Goal: Complete application form

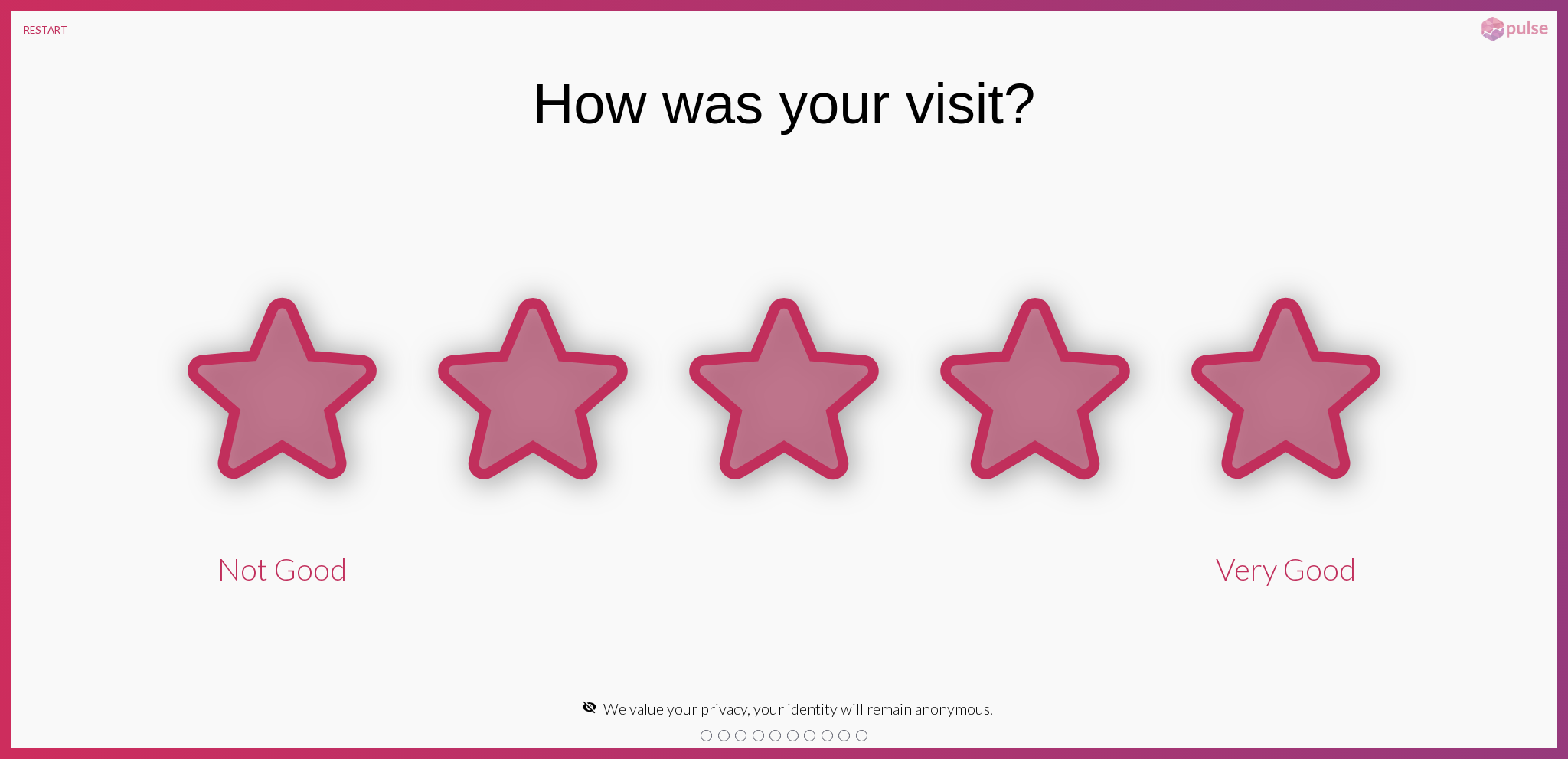
click at [1260, 373] on icon at bounding box center [1287, 389] width 179 height 171
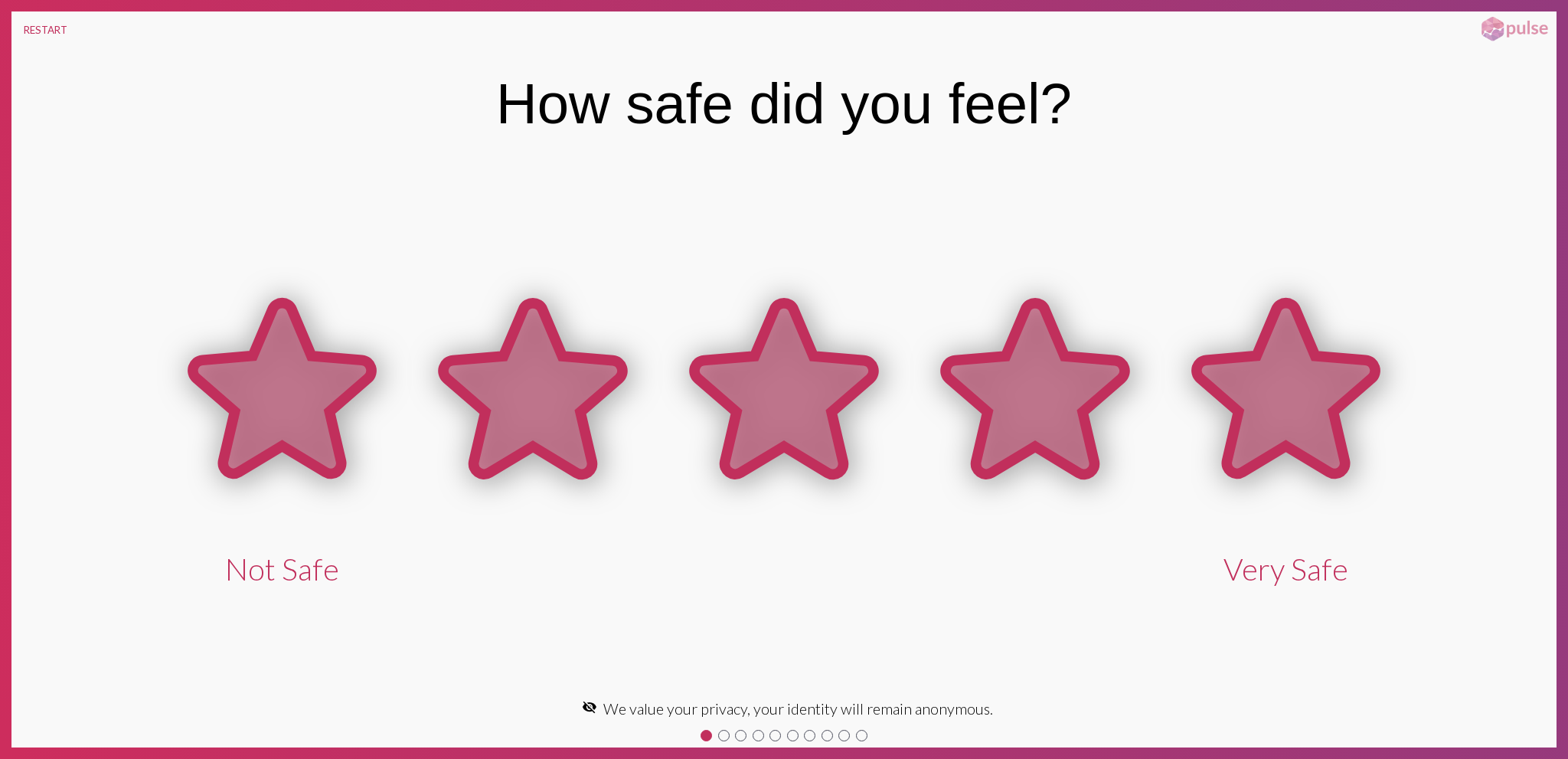
click at [1289, 379] on icon at bounding box center [1287, 389] width 179 height 171
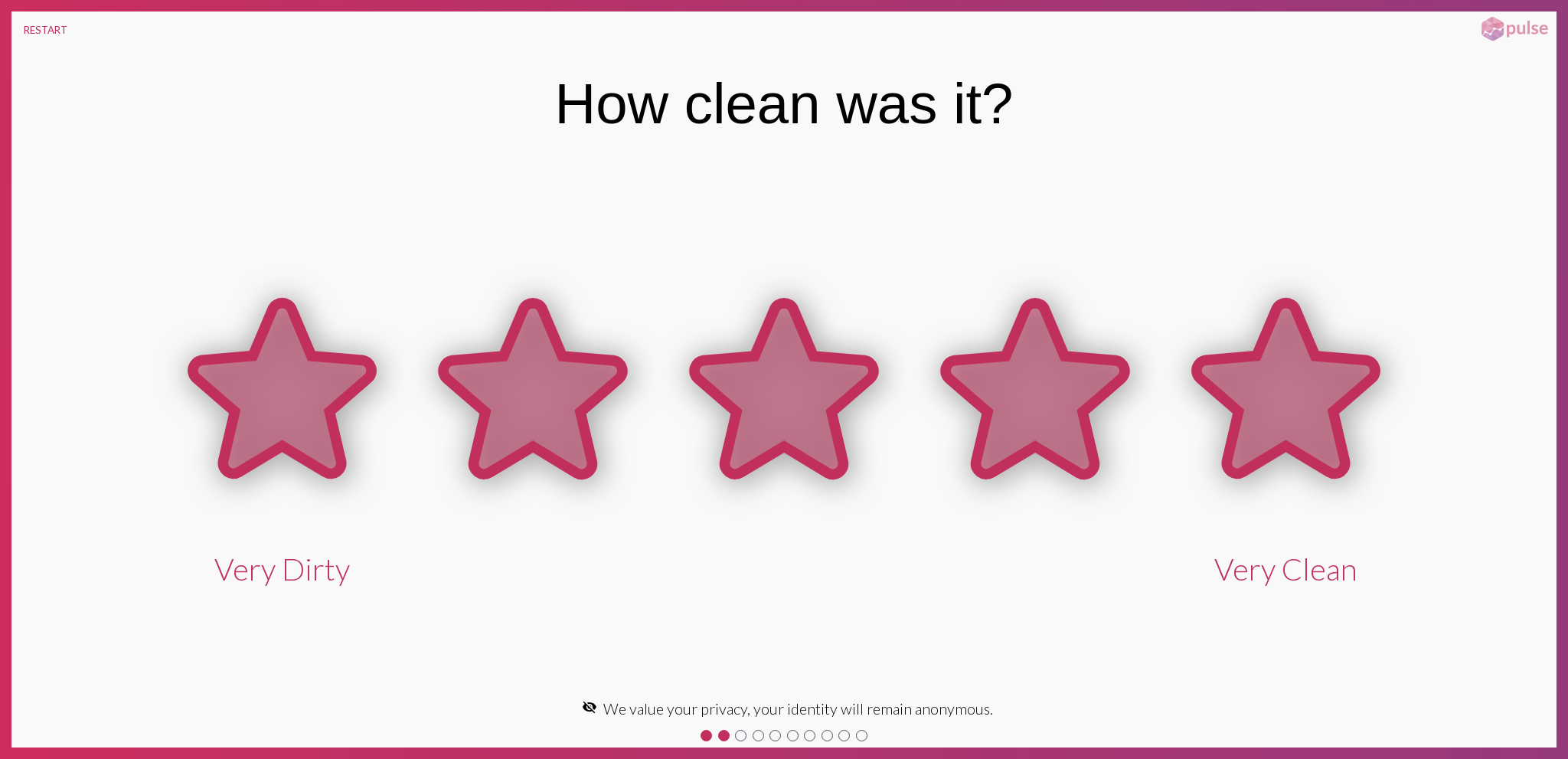
click at [1289, 379] on icon at bounding box center [1287, 389] width 179 height 171
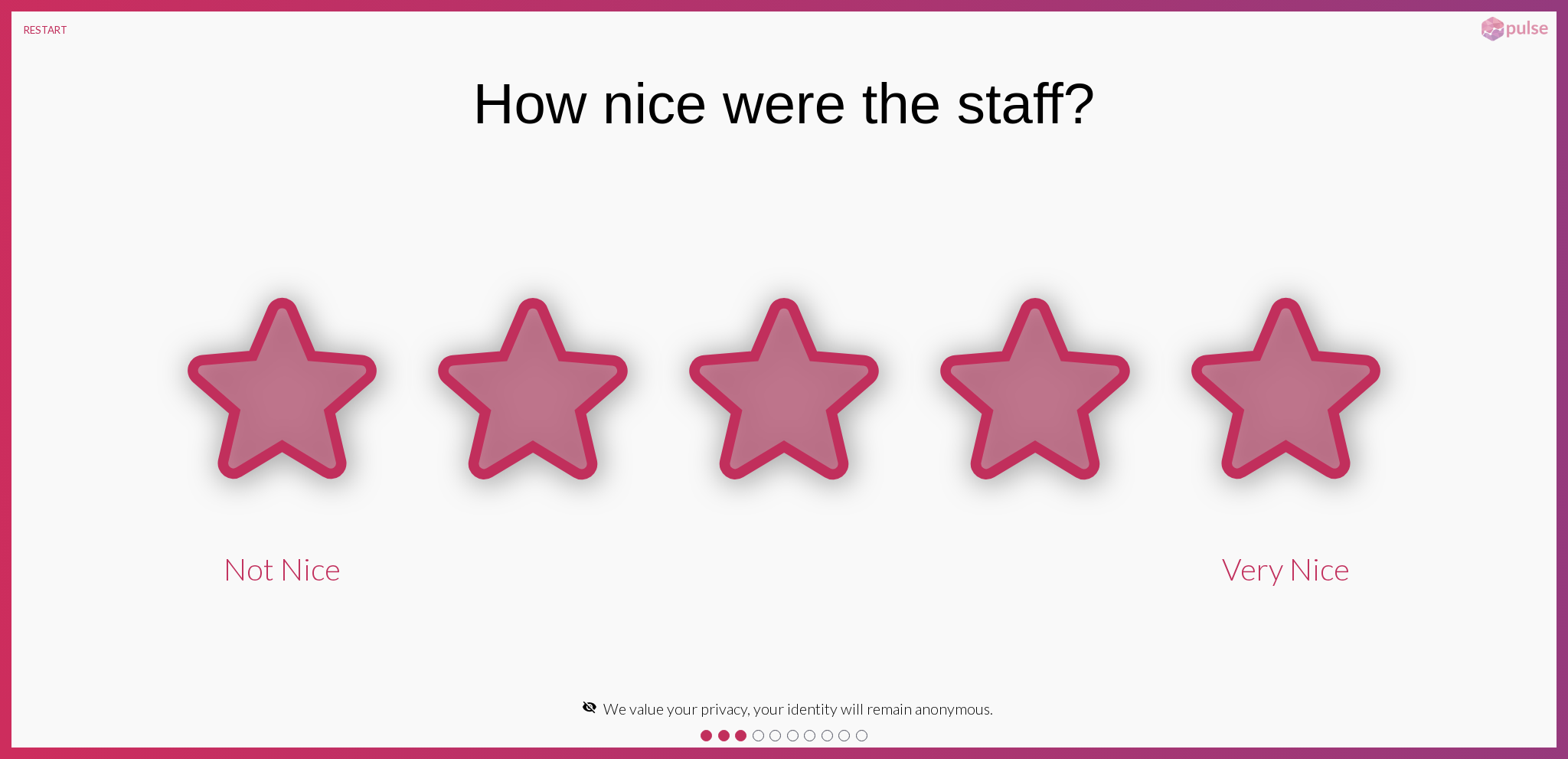
click at [1289, 379] on icon at bounding box center [1287, 389] width 179 height 171
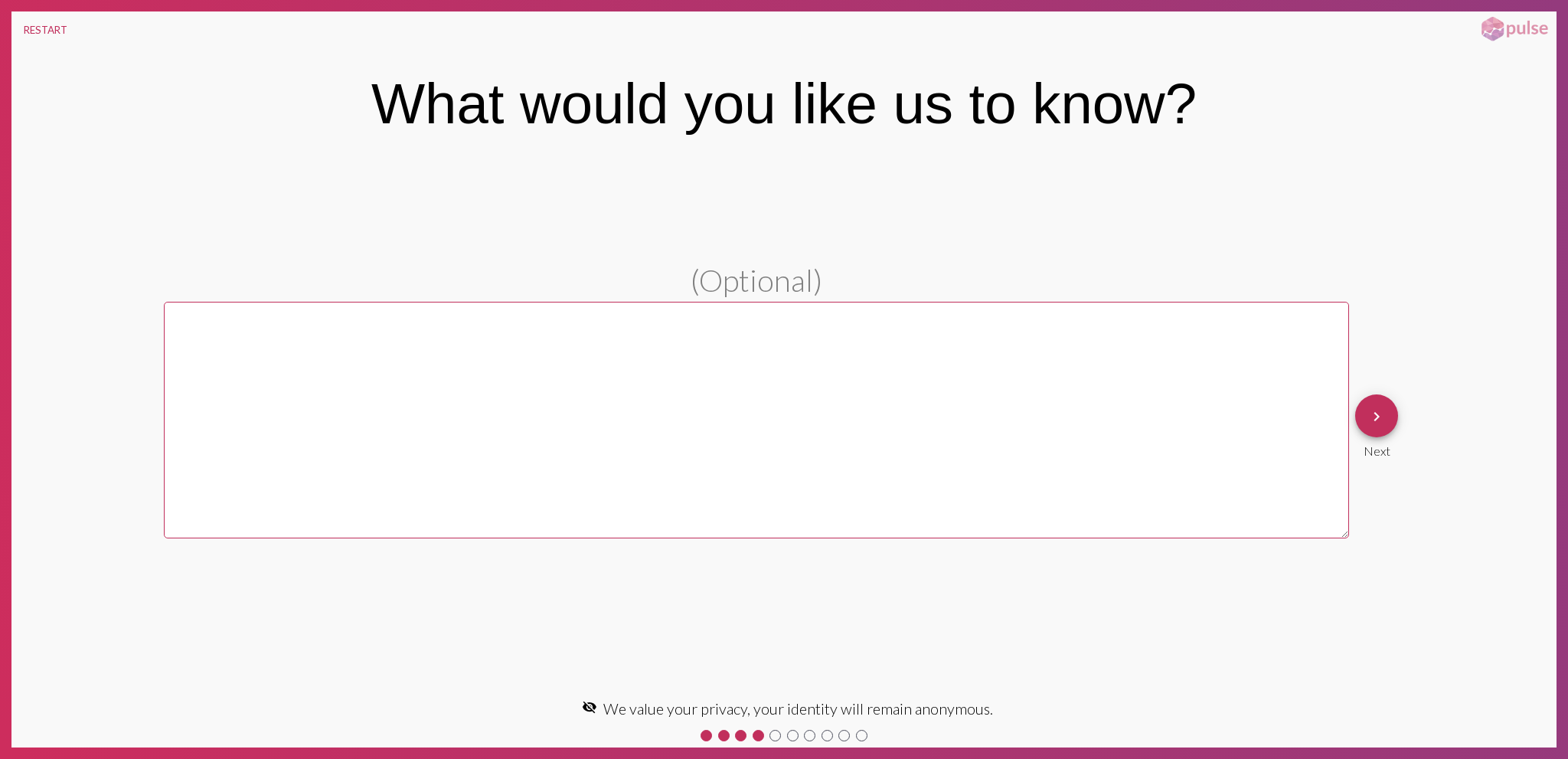
click at [1384, 416] on mat-icon "keyboard_arrow_right" at bounding box center [1377, 417] width 19 height 19
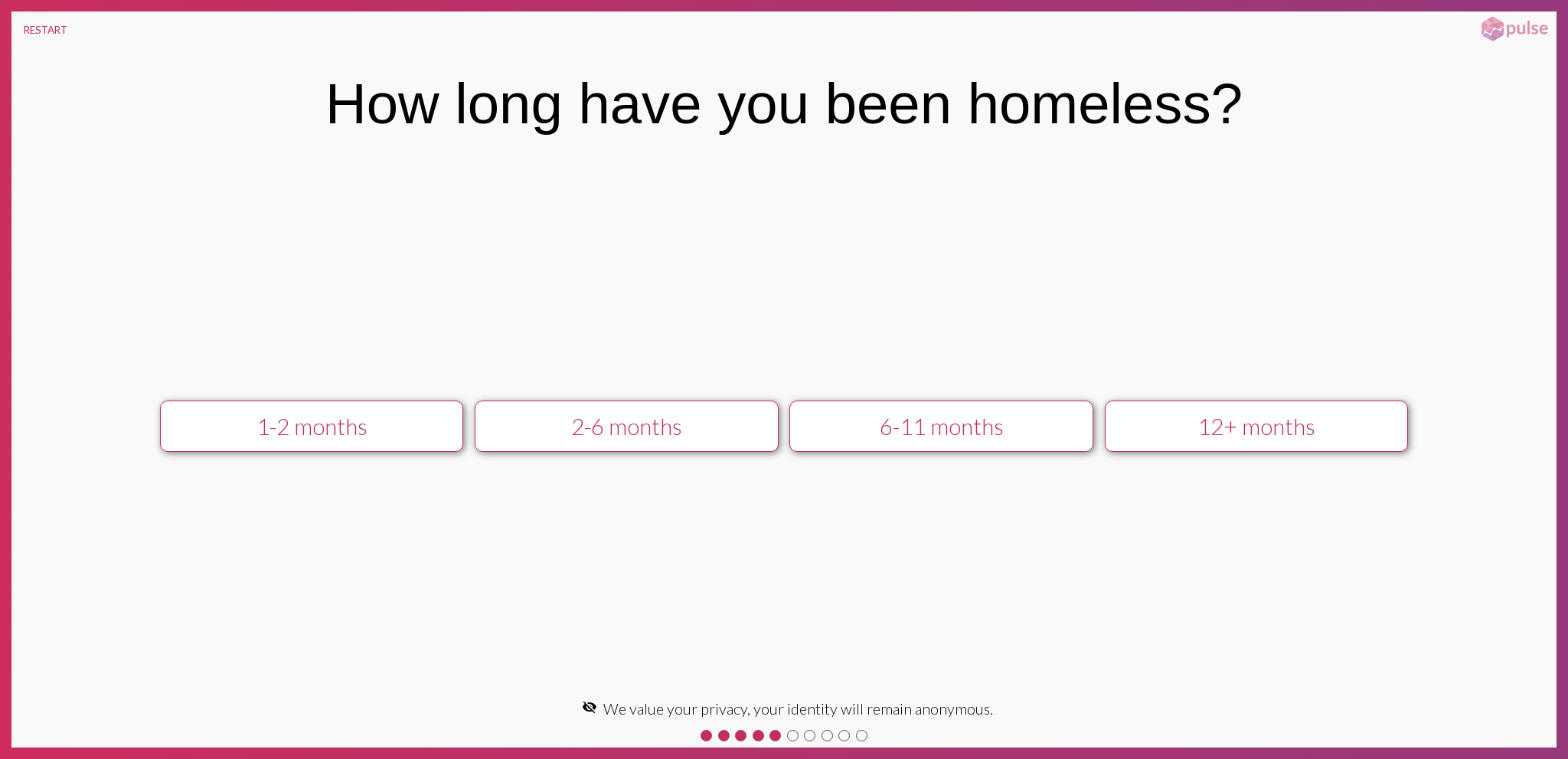
click at [367, 424] on div "1-2 months" at bounding box center [312, 426] width 272 height 27
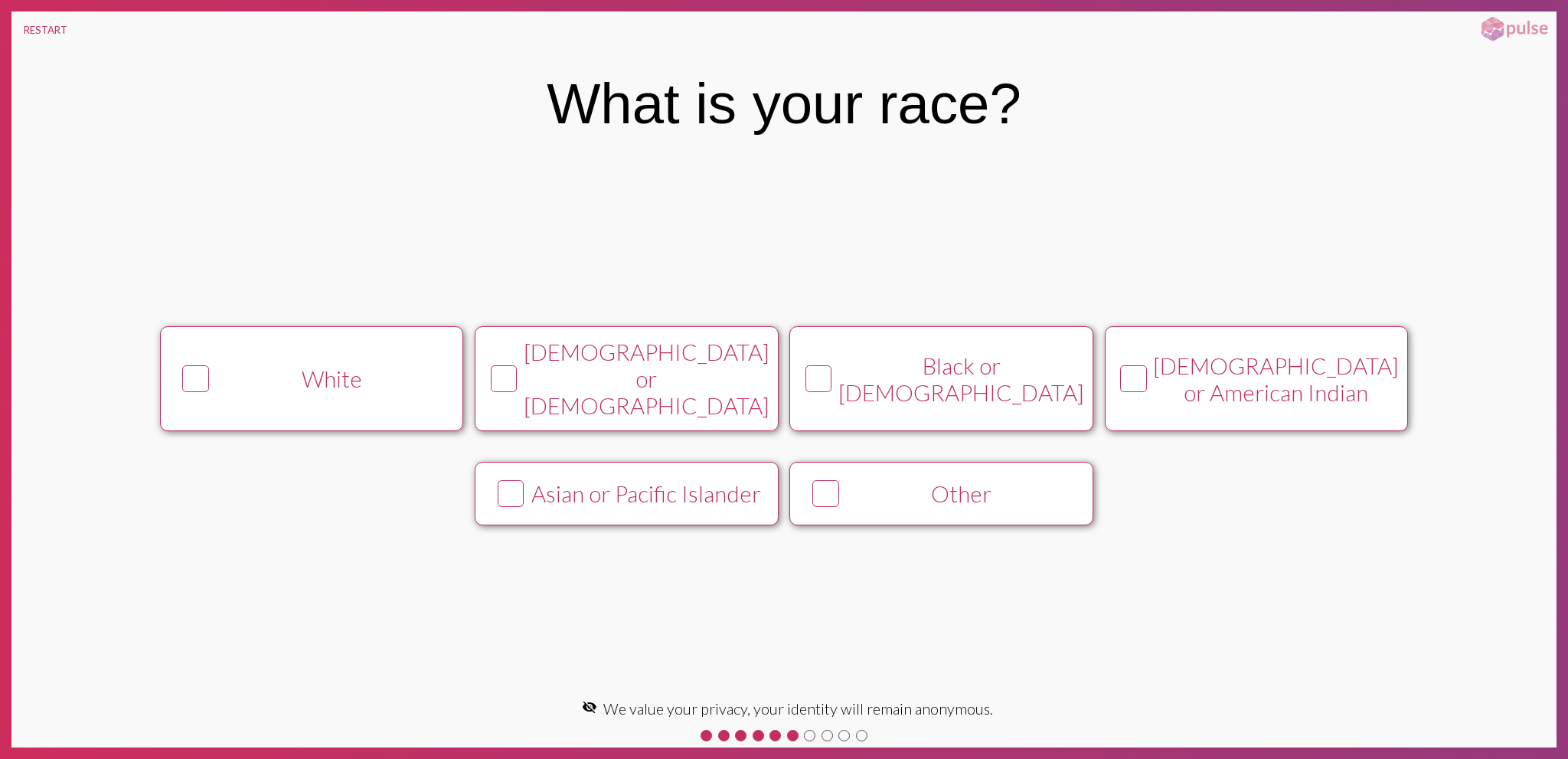
click at [969, 375] on div "Black or [DEMOGRAPHIC_DATA]" at bounding box center [961, 380] width 246 height 54
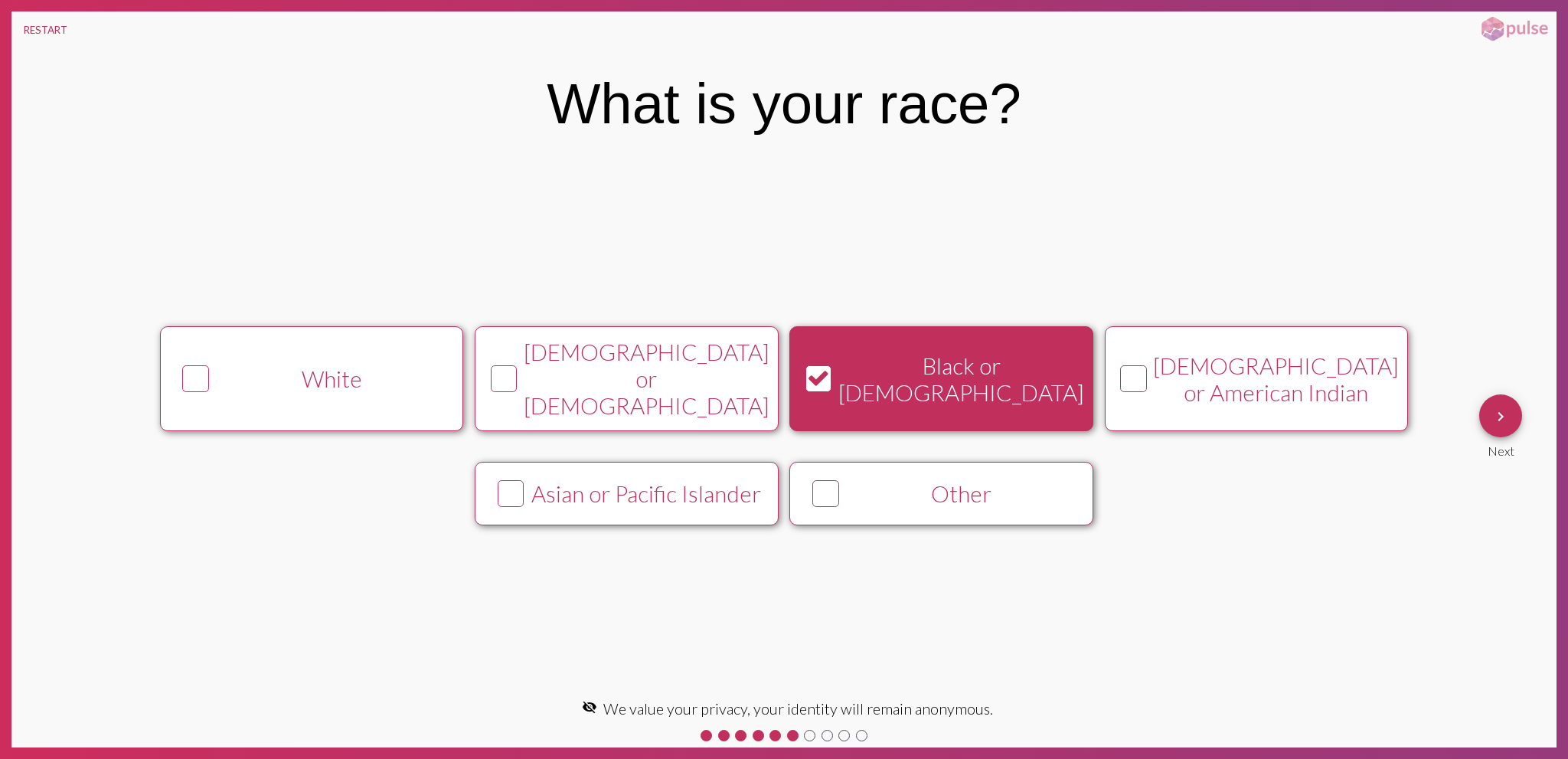
click at [1500, 416] on mat-icon "keyboard_arrow_right" at bounding box center [1500, 417] width 19 height 19
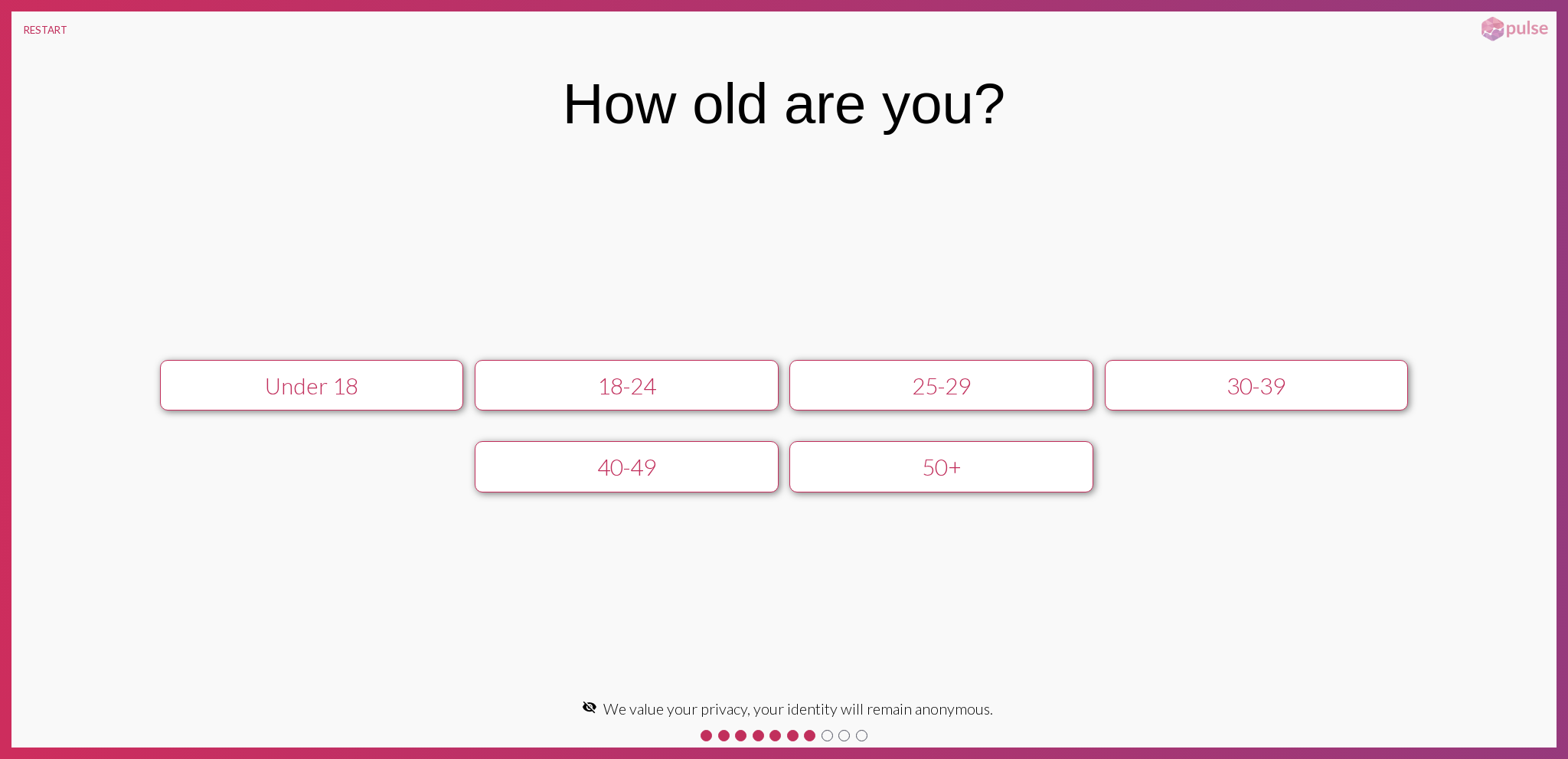
click at [873, 390] on div "25-29" at bounding box center [942, 385] width 272 height 27
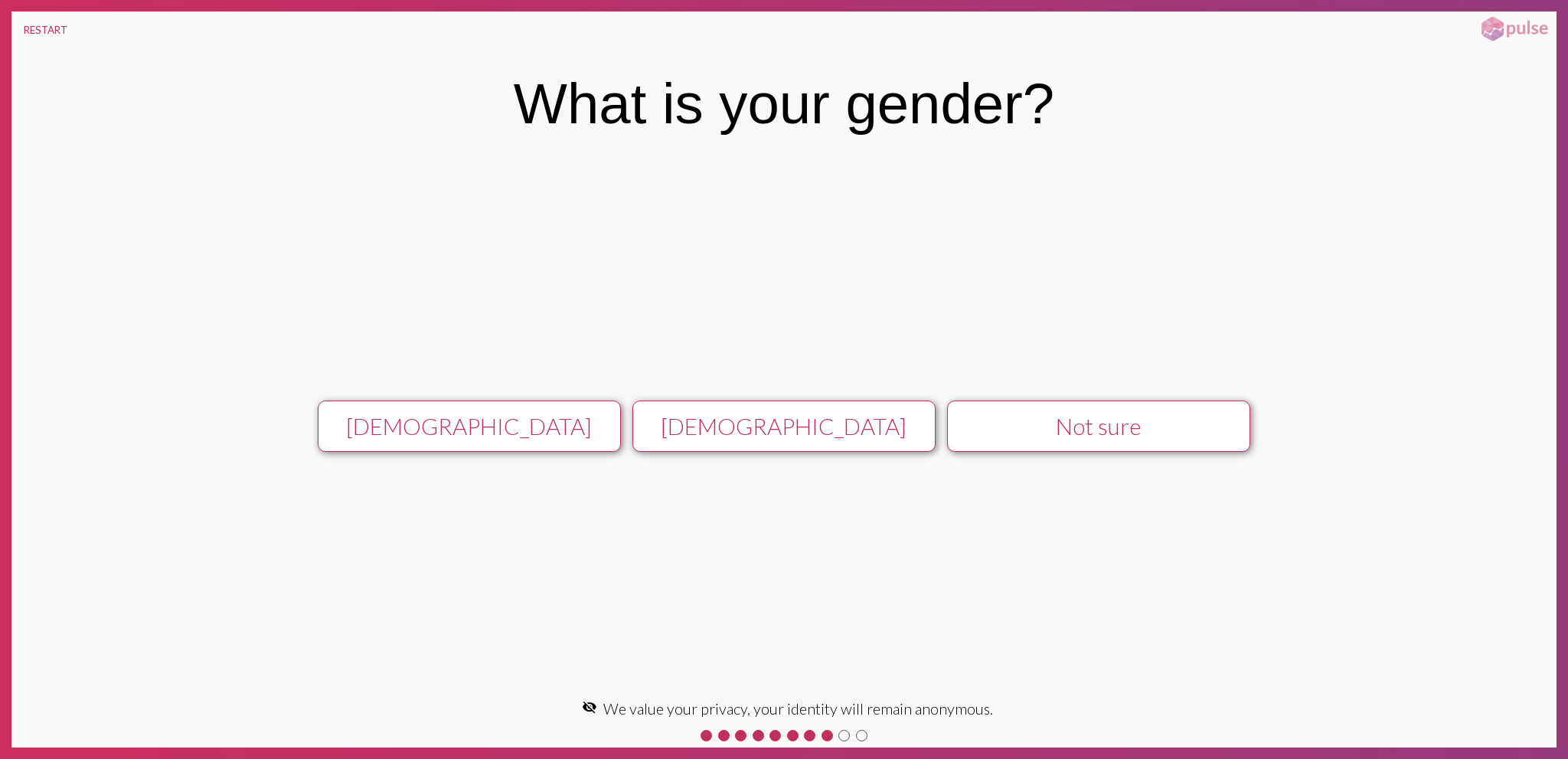
click at [784, 426] on div "[DEMOGRAPHIC_DATA]" at bounding box center [784, 426] width 272 height 27
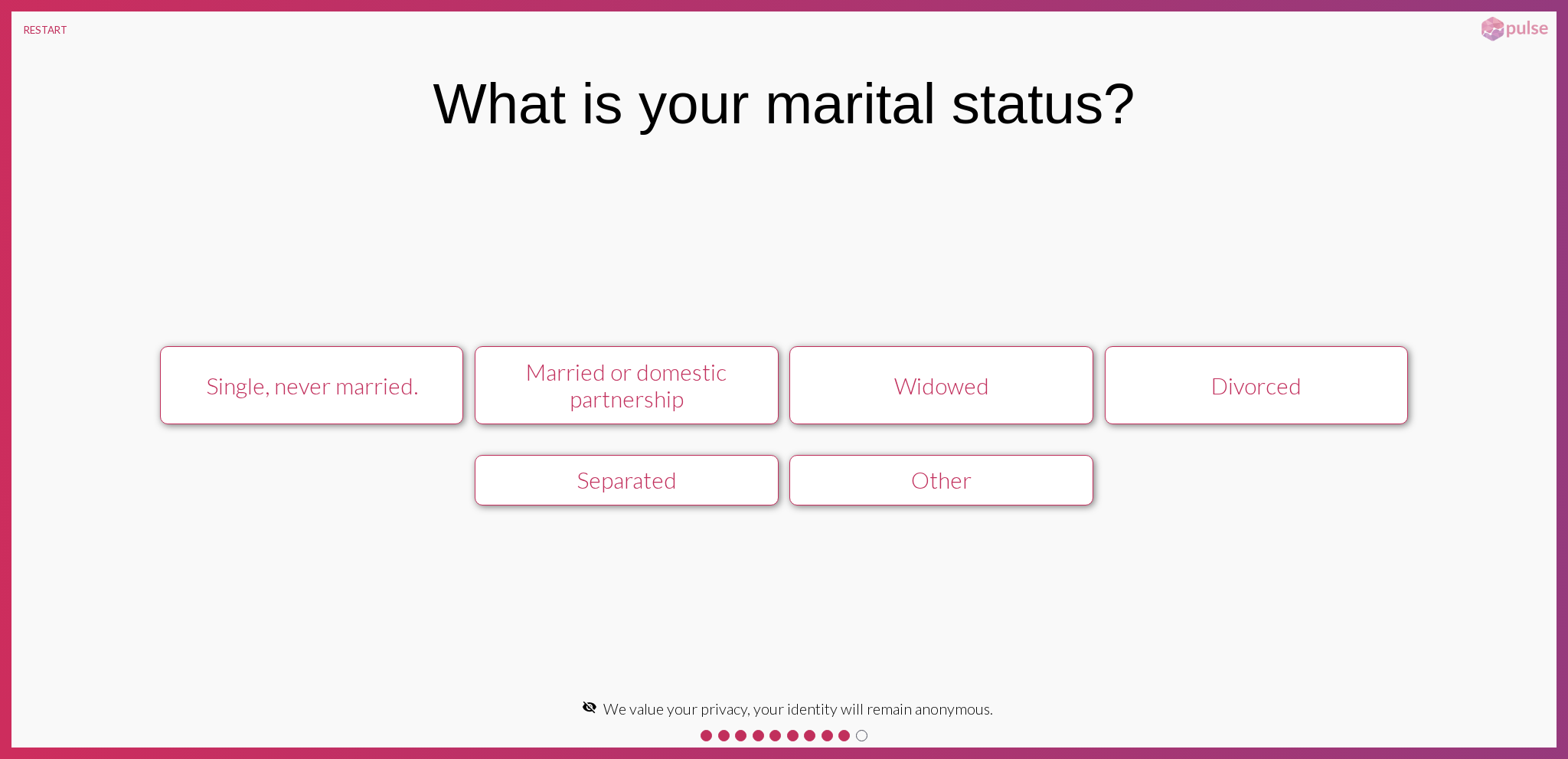
click at [336, 385] on div "Single, never married." at bounding box center [312, 385] width 272 height 27
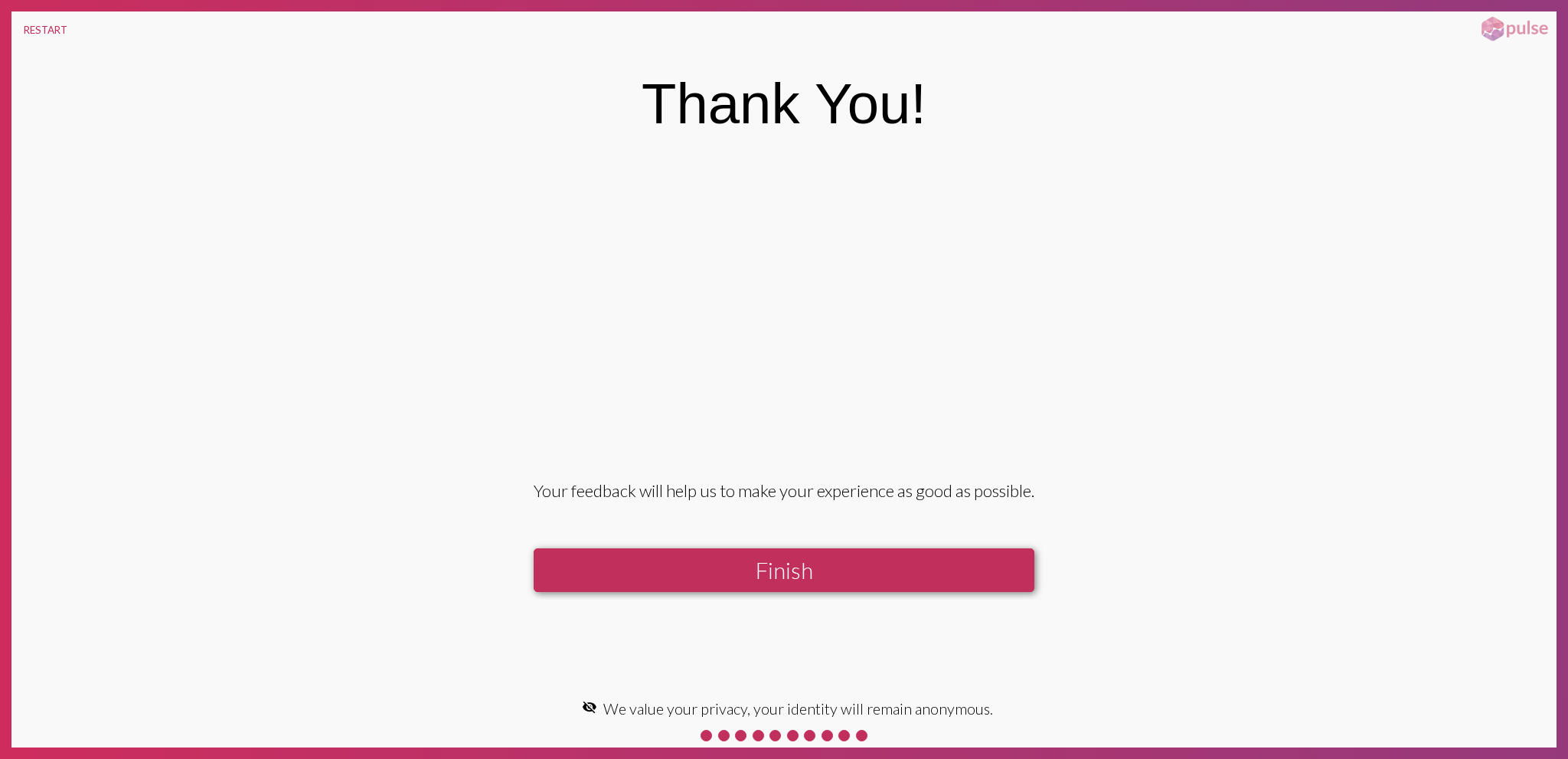
click at [786, 566] on button "Finish" at bounding box center [784, 570] width 500 height 44
